Goal: Use online tool/utility: Utilize a website feature to perform a specific function

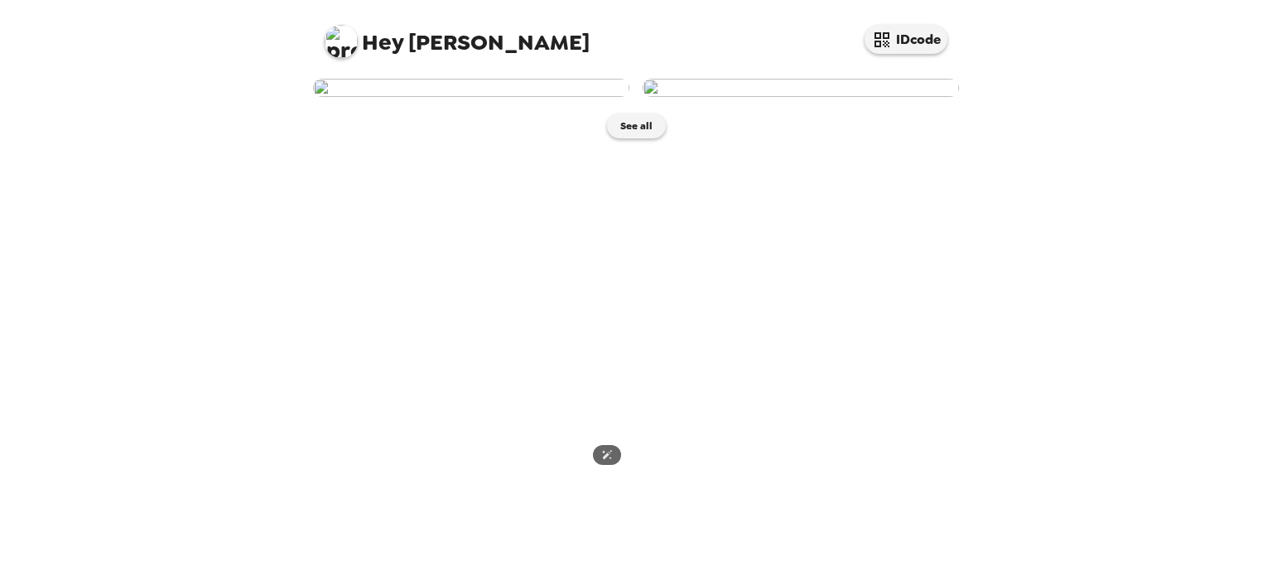
click at [609, 97] on img at bounding box center [471, 88] width 316 height 18
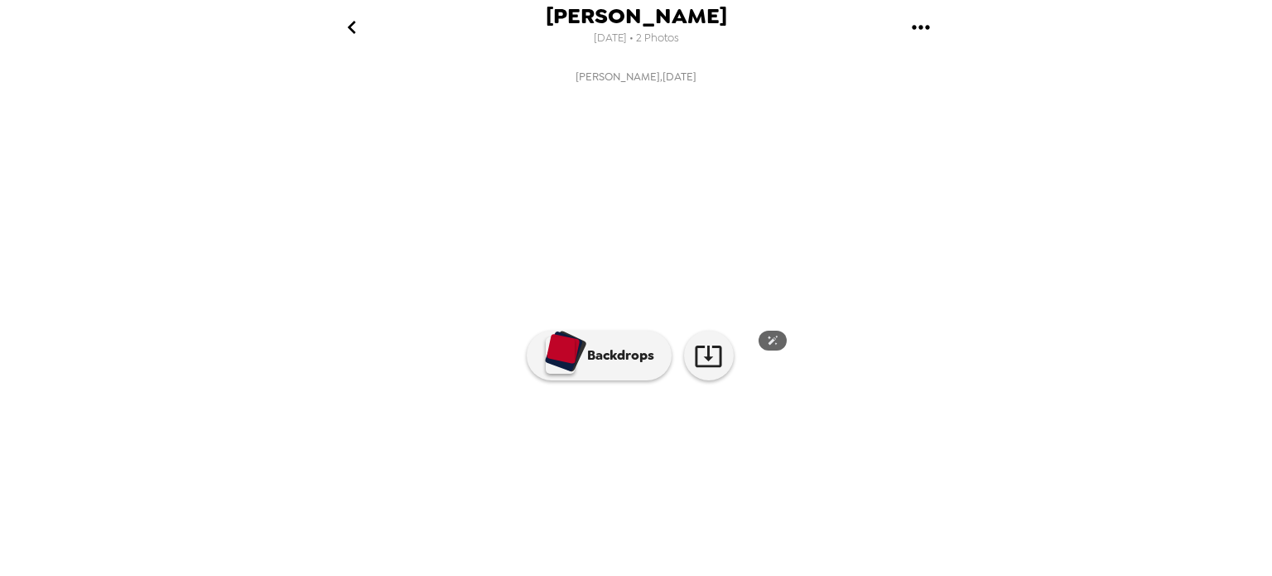
scroll to position [140, 0]
click at [686, 380] on link at bounding box center [709, 355] width 50 height 50
click at [755, 501] on img at bounding box center [770, 478] width 126 height 86
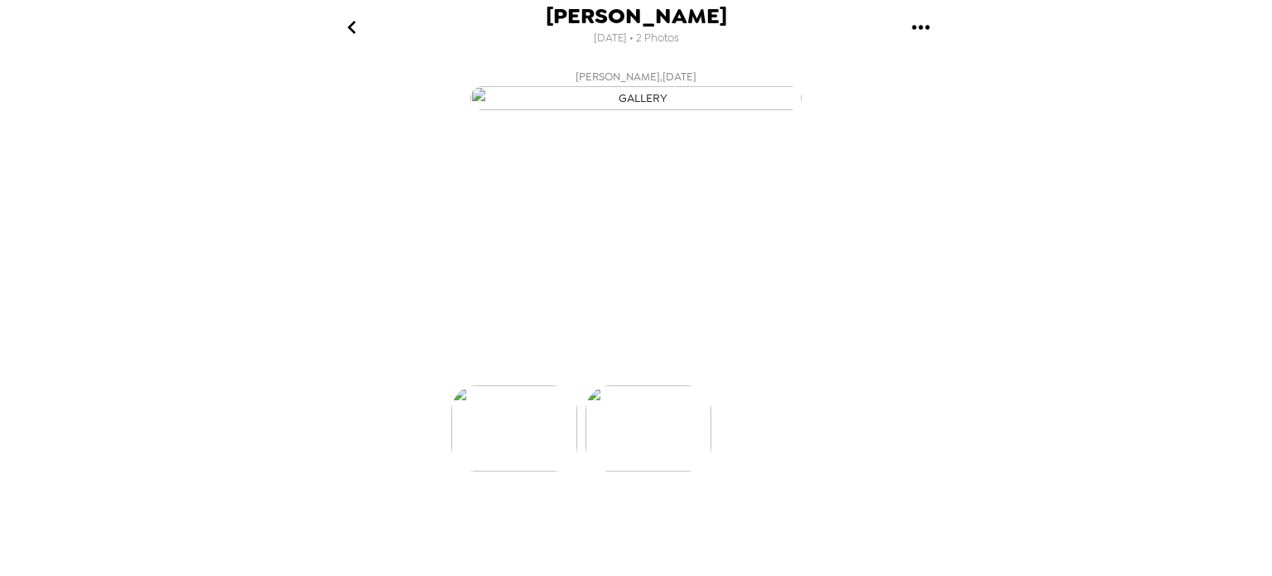
scroll to position [0, 133]
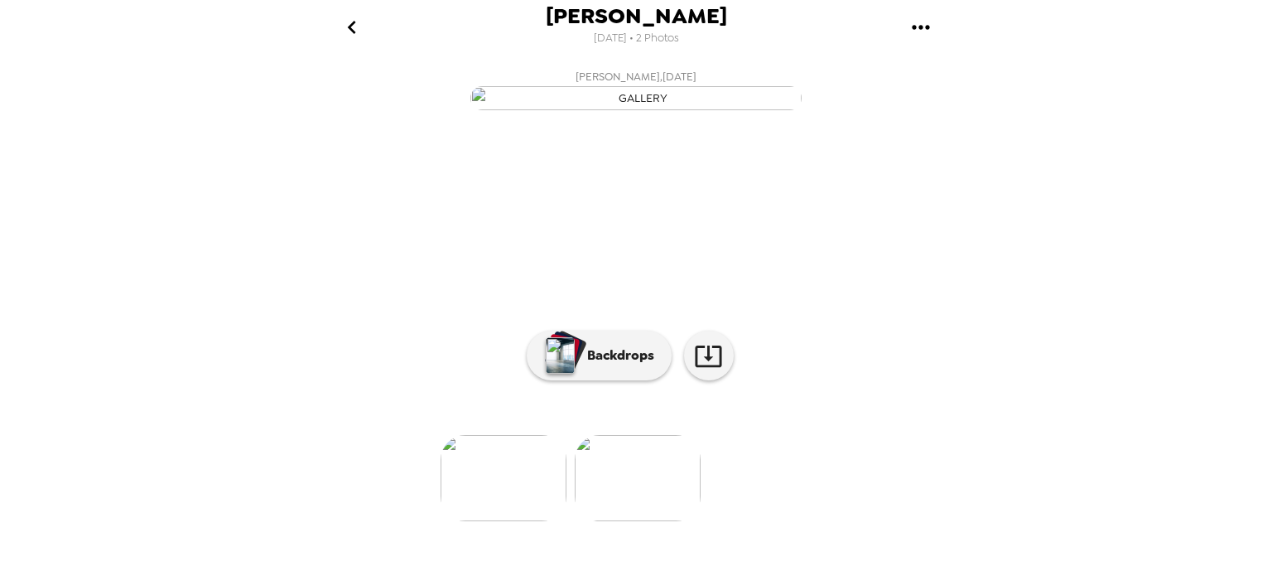
click at [681, 380] on div "Backdrops" at bounding box center [636, 355] width 219 height 50
click at [694, 370] on icon at bounding box center [708, 355] width 29 height 29
